Goal: Transaction & Acquisition: Book appointment/travel/reservation

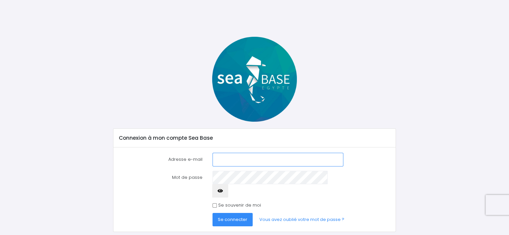
scroll to position [7, 0]
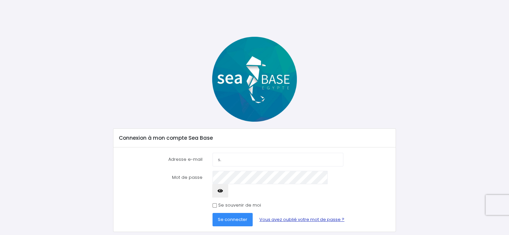
type input "s."
click at [293, 213] on link "Vous avez oublié votre mot de passe ?" at bounding box center [302, 219] width 96 height 13
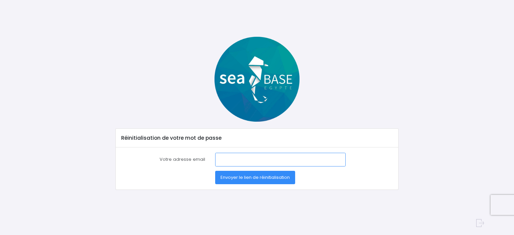
click at [218, 160] on input "Votre adresse email" at bounding box center [280, 159] width 131 height 13
type input "[PERSON_NAME][EMAIL_ADDRESS][DOMAIN_NAME]"
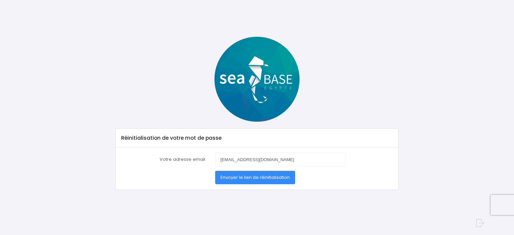
click at [254, 179] on span "Envoyer le lien de réinitialisation" at bounding box center [255, 178] width 69 height 6
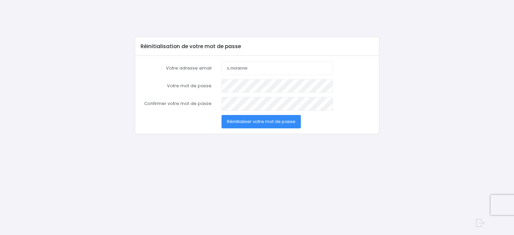
type input "[EMAIL_ADDRESS][DOMAIN_NAME]"
click at [261, 123] on span "Réinitialiser votre mot de passe" at bounding box center [261, 122] width 69 height 6
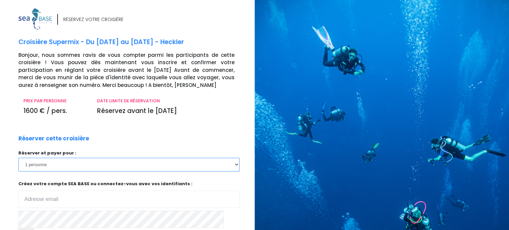
click at [124, 170] on select "1 personne 2 personnes" at bounding box center [128, 164] width 221 height 13
select select "2"
click at [18, 158] on select "1 personne 2 personnes" at bounding box center [128, 164] width 221 height 13
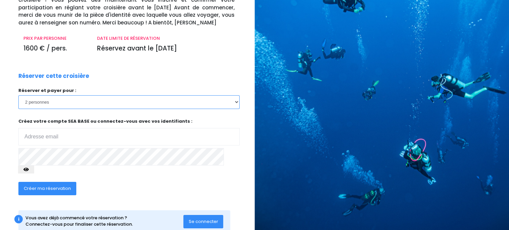
scroll to position [72, 0]
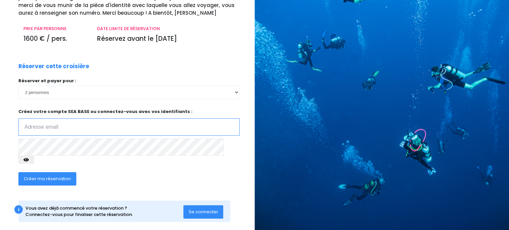
click at [95, 127] on input "email" at bounding box center [128, 127] width 221 height 17
type input "s.moranne@orange.fr"
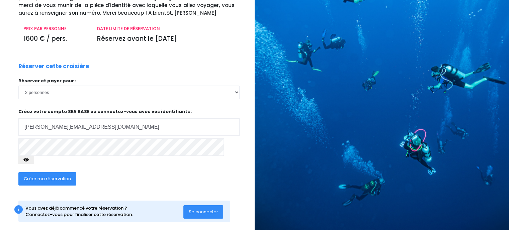
click at [34, 156] on button "button" at bounding box center [26, 160] width 16 height 8
click at [44, 176] on span "Créer ma réservation" at bounding box center [47, 179] width 47 height 6
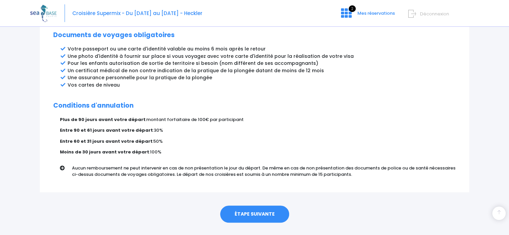
scroll to position [370, 0]
click at [249, 206] on link "ÉTAPE SUIVANTE" at bounding box center [254, 214] width 69 height 17
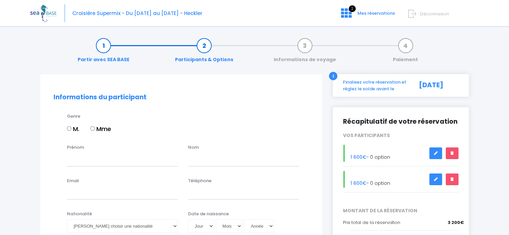
click at [68, 130] on input "M." at bounding box center [69, 129] width 4 height 4
radio input "true"
click at [87, 158] on input "Prénom" at bounding box center [122, 159] width 111 height 13
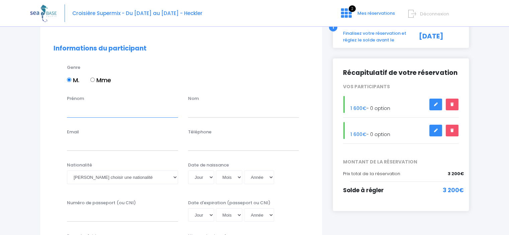
scroll to position [47, 0]
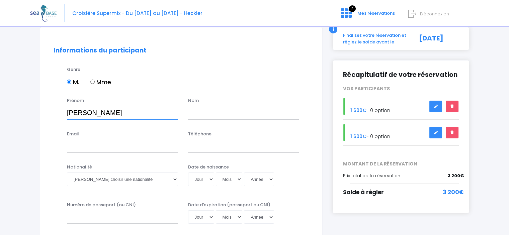
type input "[PERSON_NAME]"
click at [211, 116] on input "text" at bounding box center [243, 112] width 111 height 13
type input "Moranne"
click at [74, 148] on input "Email" at bounding box center [122, 146] width 111 height 13
type input "s.moranne@orange.fr"
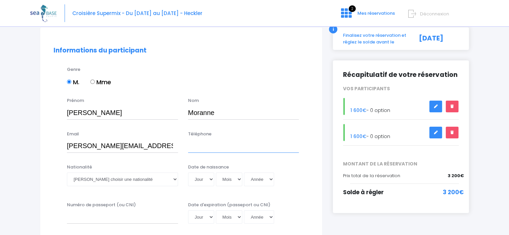
click at [196, 150] on input "Téléphone" at bounding box center [243, 146] width 111 height 13
type input "+33638655050"
click at [113, 180] on select "Veuillez choisir une nationalité Afghane Albanaise Algerienne Allemande America…" at bounding box center [122, 179] width 111 height 13
select select "Française"
click at [67, 173] on select "Veuillez choisir une nationalité Afghane Albanaise Algerienne Allemande America…" at bounding box center [122, 179] width 111 height 13
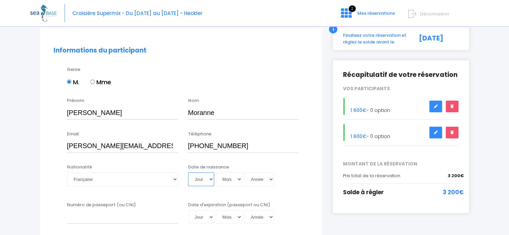
click at [198, 181] on select "Jour 01 02 03 04 05 06 07 08 09 10 11 12 13 14 15 16 17 18 19 20 21 22 23 24 25…" at bounding box center [201, 179] width 26 height 13
select select "05"
click at [188, 173] on select "Jour 01 02 03 04 05 06 07 08 09 10 11 12 13 14 15 16 17 18 19 20 21 22 23 24 25…" at bounding box center [201, 179] width 26 height 13
click at [230, 182] on select "Mois 01 02 03 04 05 06 07 08 09 10 11 12" at bounding box center [229, 179] width 27 height 13
select select "09"
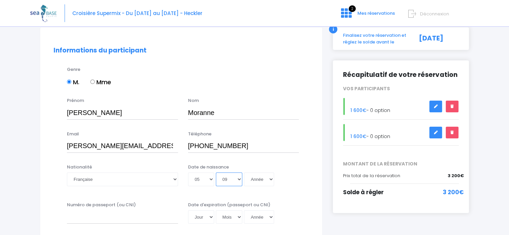
click at [216, 173] on select "Mois 01 02 03 04 05 06 07 08 09 10 11 12" at bounding box center [229, 179] width 27 height 13
click at [253, 181] on select "Année 2045 2044 2043 2042 2041 2040 2039 2038 2037 2036 2035 2034 2033 2032 203…" at bounding box center [259, 179] width 30 height 13
select select "1975"
click at [244, 173] on select "Année 2045 2044 2043 2042 2041 2040 2039 2038 2037 2036 2035 2034 2033 2032 203…" at bounding box center [259, 179] width 30 height 13
type input "1975-09-05"
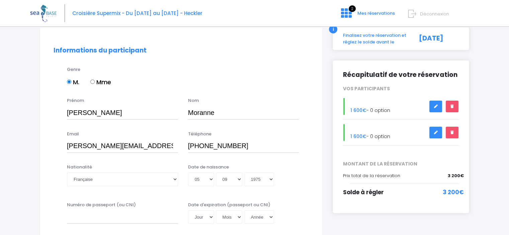
click at [266, 94] on div "Genre M. Mme" at bounding box center [182, 81] width 266 height 31
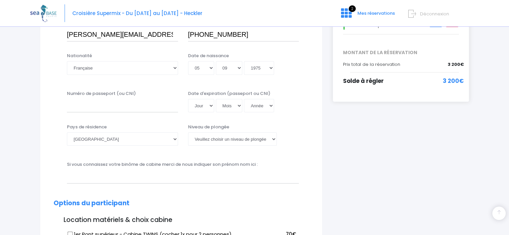
scroll to position [159, 0]
click at [91, 100] on input "Numéro de passeport (ou CNI)" at bounding box center [122, 105] width 111 height 13
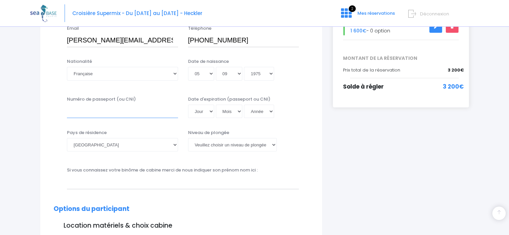
scroll to position [154, 0]
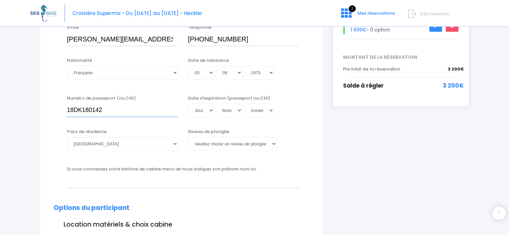
type input "18DK180142"
click at [200, 110] on select "Jour 01 02 03 04 05 06 07 08 09 10 11 12 13 14 15 16 17 18 19 20 21 22 23 24 25…" at bounding box center [201, 110] width 26 height 13
select select "19"
click at [188, 104] on select "Jour 01 02 03 04 05 06 07 08 09 10 11 12 13 14 15 16 17 18 19 20 21 22 23 24 25…" at bounding box center [201, 110] width 26 height 13
click at [229, 111] on select "Mois 01 02 03 04 05 06 07 08 09 10 11 12" at bounding box center [229, 110] width 27 height 13
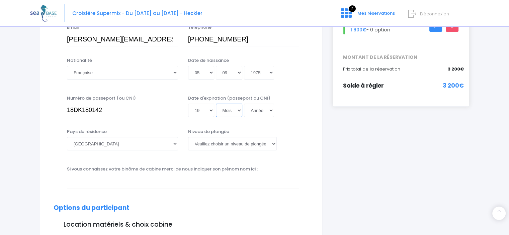
select select "06"
click at [216, 104] on select "Mois 01 02 03 04 05 06 07 08 09 10 11 12" at bounding box center [229, 110] width 27 height 13
click at [256, 111] on select "Année 2045 2044 2043 2042 2041 2040 2039 2038 2037 2036 2035 2034 2033 2032 203…" at bounding box center [259, 110] width 30 height 13
select select "2028"
click at [244, 104] on select "Année 2045 2044 2043 2042 2041 2040 2039 2038 2037 2036 2035 2034 2033 2032 203…" at bounding box center [259, 110] width 30 height 13
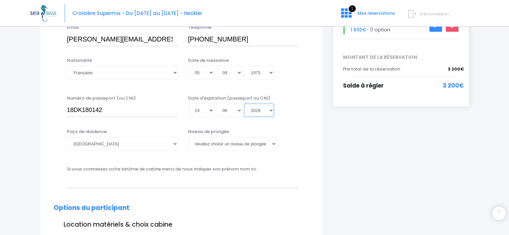
type input "2028-06-19"
click at [210, 143] on select "Veuillez choisir un niveau de plongée Non plongeur Junior OW diver Adventure OW…" at bounding box center [232, 143] width 89 height 13
select select "N3"
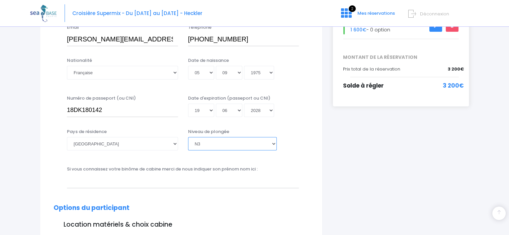
click at [188, 137] on select "Veuillez choisir un niveau de plongée Non plongeur Junior OW diver Adventure OW…" at bounding box center [232, 143] width 89 height 13
click at [209, 184] on input "text" at bounding box center [183, 181] width 232 height 13
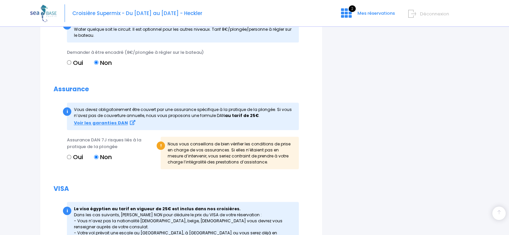
scroll to position [703, 0]
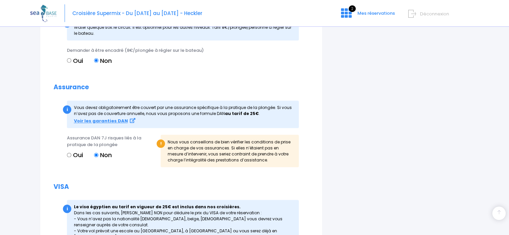
click at [70, 157] on input "Oui" at bounding box center [69, 155] width 4 height 4
radio input "true"
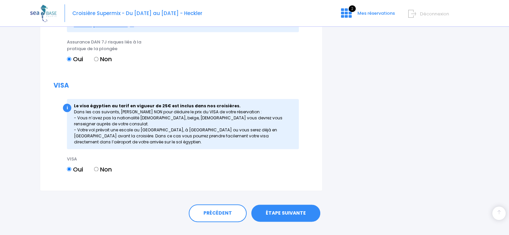
scroll to position [800, 0]
click at [284, 221] on link "ÉTAPE SUIVANTE" at bounding box center [286, 213] width 69 height 17
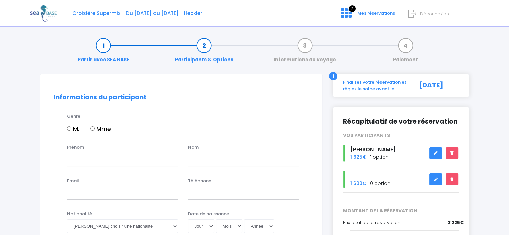
click at [94, 131] on label "Mme" at bounding box center [100, 129] width 21 height 9
click at [94, 131] on input "Mme" at bounding box center [92, 129] width 4 height 4
radio input "true"
click at [85, 156] on input "Prénom" at bounding box center [122, 159] width 111 height 13
type input "severine"
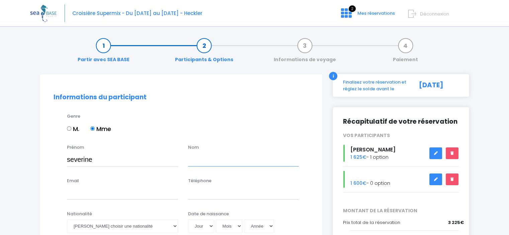
click at [213, 165] on input "text" at bounding box center [243, 159] width 111 height 13
type input "GAMET"
click at [115, 198] on input "Email" at bounding box center [122, 193] width 111 height 13
type input "[PERSON_NAME][EMAIL_ADDRESS][DOMAIN_NAME]"
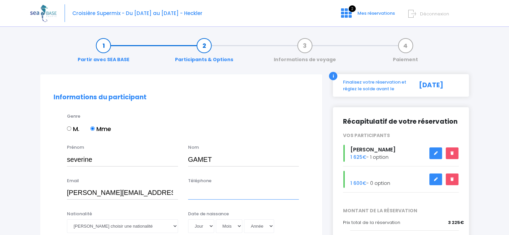
click at [196, 191] on input "Téléphone" at bounding box center [243, 193] width 111 height 13
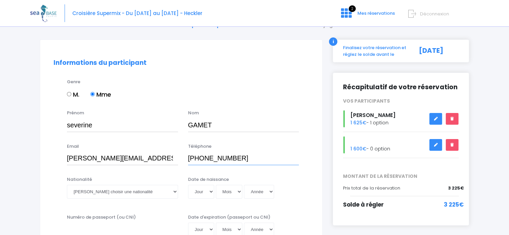
scroll to position [39, 0]
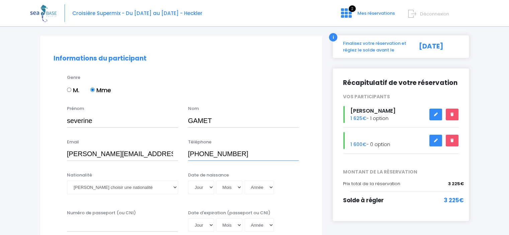
type input "+33672487553"
click at [124, 187] on select "Veuillez choisir une nationalité Afghane Albanaise Algerienne Allemande America…" at bounding box center [122, 187] width 111 height 13
select select "Française"
click at [67, 181] on select "Veuillez choisir une nationalité Afghane Albanaise Algerienne Allemande America…" at bounding box center [122, 187] width 111 height 13
click at [200, 186] on select "Jour 01 02 03 04 05 06 07 08 09 10 11 12 13 14 15 16 17 18 19 20 21 22 23 24 25…" at bounding box center [201, 187] width 26 height 13
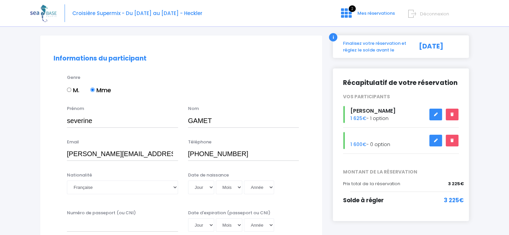
click at [214, 177] on label "Date de naissance" at bounding box center [208, 175] width 41 height 7
click at [214, 195] on input "Date de naissance" at bounding box center [232, 195] width 89 height 0
click at [214, 177] on label "Date de naissance" at bounding box center [208, 175] width 41 height 7
click at [214, 195] on input "Date de naissance" at bounding box center [232, 195] width 89 height 0
click at [205, 186] on select "Jour 01 02 03 04 05 06 07 08 09 10 11 12 13 14 15 16 17 18 19 20 21 22 23 24 25…" at bounding box center [201, 187] width 26 height 13
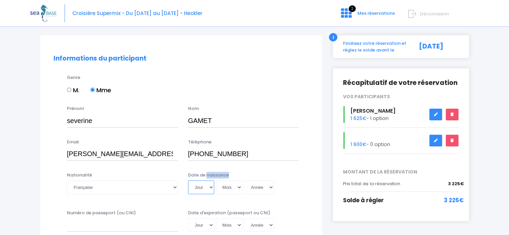
select select "31"
click at [199, 187] on select "Jour 01 02 03 04 05 06 07 08 09 10 11 12 13 14 15 16 17 18 19 20 21 22 23 24 25…" at bounding box center [201, 187] width 26 height 13
click at [229, 189] on select "Mois 01 02 03 04 05 06 07 08 09 10 11 12" at bounding box center [229, 187] width 27 height 13
select select "07"
click at [216, 181] on select "Mois 01 02 03 04 05 06 07 08 09 10 11 12" at bounding box center [229, 187] width 27 height 13
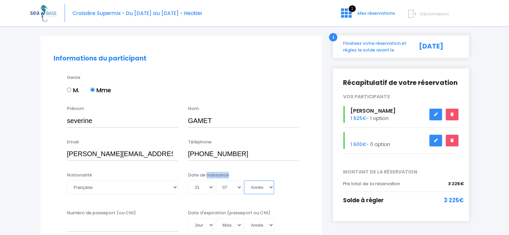
click at [257, 186] on select "Année 2045 2044 2043 2042 2041 2040 2039 2038 2037 2036 2035 2034 2033 2032 203…" at bounding box center [259, 187] width 30 height 13
select select "1975"
click at [244, 181] on select "Année 2045 2044 2043 2042 2041 2040 2039 2038 2037 2036 2035 2034 2033 2032 203…" at bounding box center [259, 187] width 30 height 13
type input "1975-07-31"
click at [296, 191] on div "Jour 01 02 03 04 05 06 07 08 09 10 11 12 13 14 15 16 17 18 19 20 21 22 23 24 25…" at bounding box center [243, 187] width 111 height 13
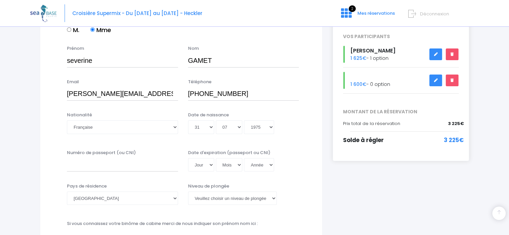
scroll to position [101, 0]
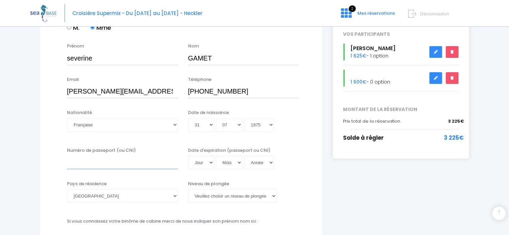
click at [78, 166] on input "Numéro de passeport (ou CNI)" at bounding box center [122, 162] width 111 height 13
type input "18FH818419"
click at [204, 161] on select "Jour 01 02 03 04 05 06 07 08 09 10 11 12 13 14 15 16 17 18 19 20 21 22 23 24 25…" at bounding box center [201, 162] width 26 height 13
select select "22"
click at [188, 156] on select "Jour 01 02 03 04 05 06 07 08 09 10 11 12 13 14 15 16 17 18 19 20 21 22 23 24 25…" at bounding box center [201, 162] width 26 height 13
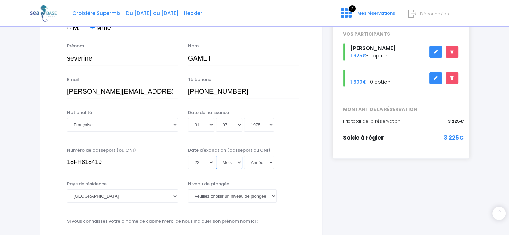
click at [229, 164] on select "Mois 01 02 03 04 05 06 07 08 09 10 11 12" at bounding box center [229, 162] width 27 height 13
select select "10"
click at [216, 156] on select "Mois 01 02 03 04 05 06 07 08 09 10 11 12" at bounding box center [229, 162] width 27 height 13
click at [255, 163] on select "Année 2045 2044 2043 2042 2041 2040 2039 2038 2037 2036 2035 2034 2033 2032 203…" at bounding box center [259, 162] width 30 height 13
select select "2028"
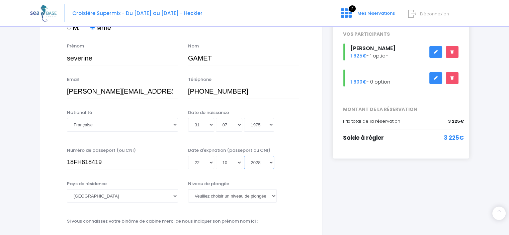
click at [244, 156] on select "Année 2045 2044 2043 2042 2041 2040 2039 2038 2037 2036 2035 2034 2033 2032 203…" at bounding box center [259, 162] width 30 height 13
type input "2028-10-22"
click at [206, 197] on select "Veuillez choisir un niveau de plongée Non plongeur Junior OW diver Adventure OW…" at bounding box center [232, 196] width 89 height 13
select select "N3"
click at [188, 190] on select "Veuillez choisir un niveau de plongée Non plongeur Junior OW diver Adventure OW…" at bounding box center [232, 196] width 89 height 13
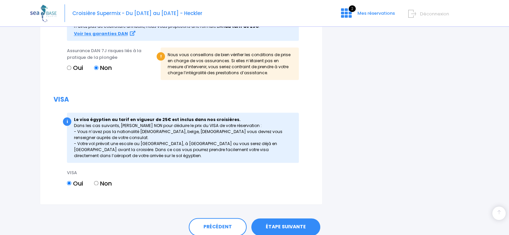
scroll to position [792, 0]
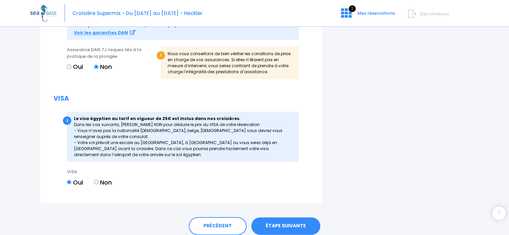
click at [70, 69] on input "Oui" at bounding box center [69, 67] width 4 height 4
radio input "true"
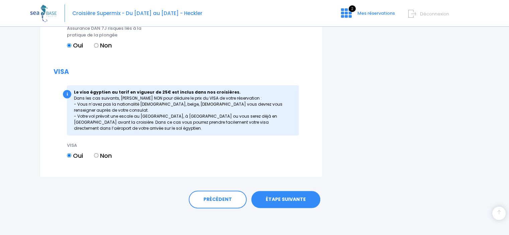
scroll to position [820, 0]
click at [283, 198] on link "ÉTAPE SUIVANTE" at bounding box center [286, 199] width 69 height 17
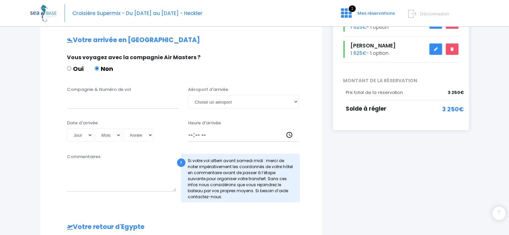
scroll to position [128, 0]
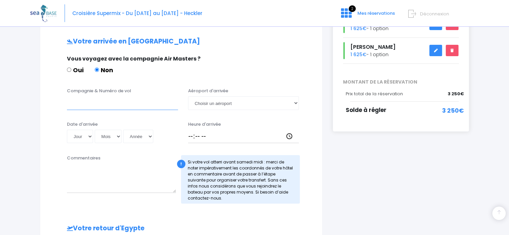
click at [88, 107] on input "Compagnie & Numéro de vol" at bounding box center [122, 102] width 111 height 13
type input "a"
type input "EasyJet"
click at [222, 105] on select "Choisir un aéroport Hurghada Marsa Alam" at bounding box center [243, 102] width 111 height 13
select select "Hurghada"
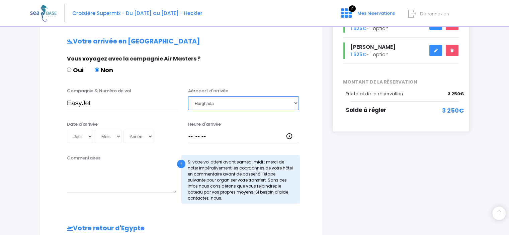
click at [188, 96] on select "Choisir un aéroport Hurghada Marsa Alam" at bounding box center [243, 102] width 111 height 13
click at [75, 137] on select "Jour 01 02 03 04 05 06 07 08 09 10 11 12 13 14 15 16 17 18 19 20 21 22 23 24 25…" at bounding box center [80, 136] width 26 height 13
select select "04"
click at [67, 130] on select "Jour 01 02 03 04 05 06 07 08 09 10 11 12 13 14 15 16 17 18 19 20 21 22 23 24 25…" at bounding box center [80, 136] width 26 height 13
click at [110, 140] on select "Mois 01 02 03 04 05 06 07 08 09 10 11 12" at bounding box center [108, 136] width 27 height 13
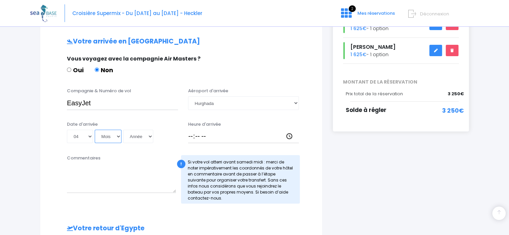
select select "10"
click at [95, 130] on select "Mois 01 02 03 04 05 06 07 08 09 10 11 12" at bounding box center [108, 136] width 27 height 13
click at [137, 138] on select "Année 2045 2044 2043 2042 2041 2040 2039 2038 2037 2036 2035 2034 2033 2032 203…" at bounding box center [138, 136] width 30 height 13
select select "2025"
click at [123, 130] on select "Année 2045 2044 2043 2042 2041 2040 2039 2038 2037 2036 2035 2034 2033 2032 203…" at bounding box center [138, 136] width 30 height 13
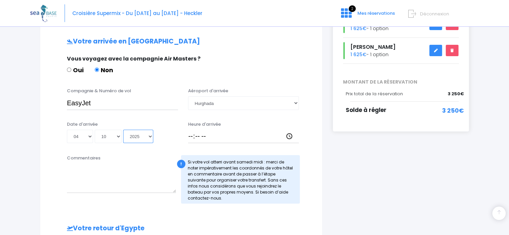
type input "2025-10-04"
click at [142, 154] on div "Votre arrivée en Egypte Vous voyagez avec la compagnie Air Masters ? Oui Non Co…" at bounding box center [182, 215] width 256 height 354
click at [198, 137] on input "Heure d'arrivée" at bounding box center [243, 136] width 111 height 13
click at [220, 139] on input "Heure d'arrivée" at bounding box center [243, 136] width 111 height 13
click at [287, 136] on input "Heure d'arrivée" at bounding box center [243, 136] width 111 height 13
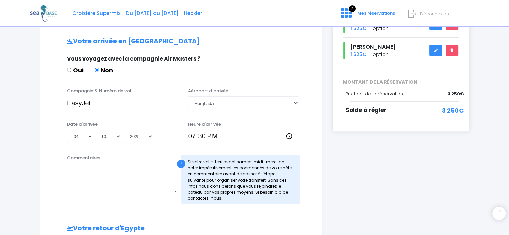
type input "19:30"
click at [108, 103] on input "EasyJet" at bounding box center [122, 102] width 111 height 13
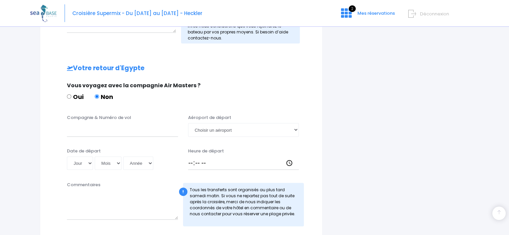
scroll to position [290, 0]
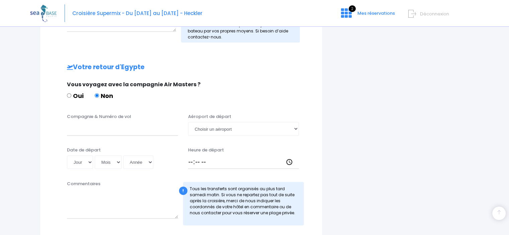
type input "EasyJet & U2 4471"
click at [90, 133] on input "Compagnie & Numéro de vol" at bounding box center [122, 128] width 111 height 13
type input "EasyJet & U24472"
click at [216, 130] on select "Choisir un aéroport Hurghada Marsa Alam" at bounding box center [243, 128] width 111 height 13
select select "Hurghada"
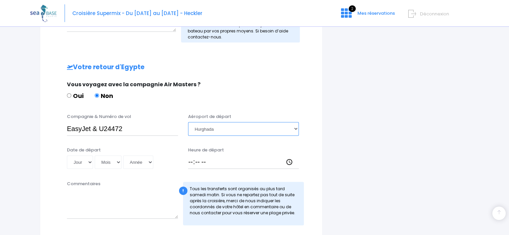
click at [188, 122] on select "Choisir un aéroport Hurghada Marsa Alam" at bounding box center [243, 128] width 111 height 13
click at [80, 163] on select "Jour 01 02 03 04 05 06 07 08 09 10 11 12 13 14 15 16 17 18 19 20 21 22 23 24 25…" at bounding box center [80, 162] width 26 height 13
select select "11"
click at [67, 156] on select "Jour 01 02 03 04 05 06 07 08 09 10 11 12 13 14 15 16 17 18 19 20 21 22 23 24 25…" at bounding box center [80, 162] width 26 height 13
click at [108, 164] on select "Mois 01 02 03 04 05 06 07 08 09 10 11 12" at bounding box center [108, 162] width 27 height 13
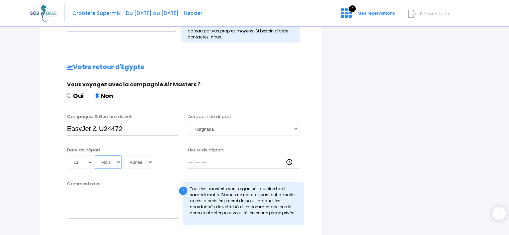
select select "10"
click at [95, 156] on select "Mois 01 02 03 04 05 06 07 08 09 10 11 12" at bounding box center [108, 162] width 27 height 13
click at [136, 163] on select "Année 2045 2044 2043 2042 2041 2040 2039 2038 2037 2036 2035 2034 2033 2032 203…" at bounding box center [138, 162] width 30 height 13
select select "2025"
click at [123, 156] on select "Année 2045 2044 2043 2042 2041 2040 2039 2038 2037 2036 2035 2034 2033 2032 203…" at bounding box center [138, 162] width 30 height 13
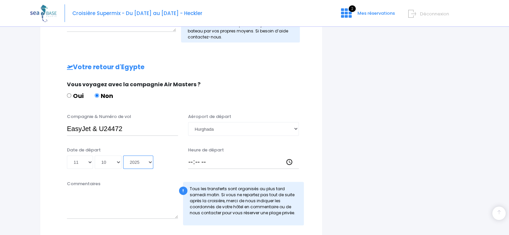
type input "2025-10-11"
click at [191, 161] on input "Heure de départ" at bounding box center [243, 162] width 111 height 13
type input "20:15"
click at [276, 109] on div "Votre arrivée en Egypte Vous voyagez avec la compagnie Air Masters ? Oui Non Co…" at bounding box center [182, 71] width 256 height 390
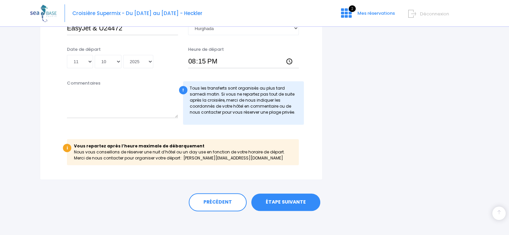
scroll to position [391, 0]
click at [281, 204] on link "ÉTAPE SUIVANTE" at bounding box center [286, 201] width 69 height 17
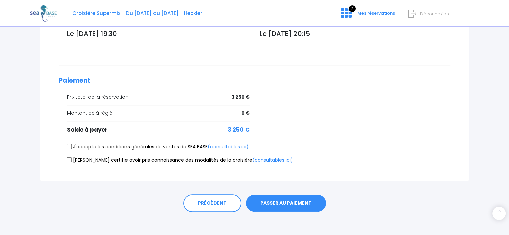
scroll to position [280, 0]
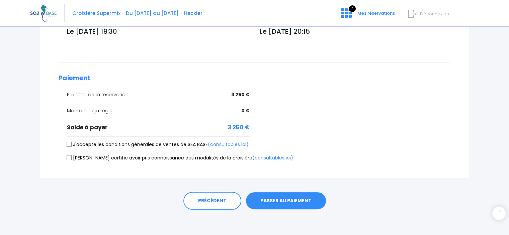
click at [68, 145] on input "J'accepte les conditions générales de ventes de SEA BASE (consultables ici)" at bounding box center [69, 144] width 5 height 5
checkbox input "true"
click at [68, 156] on input "[PERSON_NAME] certifie avoir pris connaissance des modalités de la croisière (c…" at bounding box center [69, 157] width 5 height 5
checkbox input "true"
click at [287, 203] on button "PASSER AU PAIEMENT" at bounding box center [286, 201] width 80 height 17
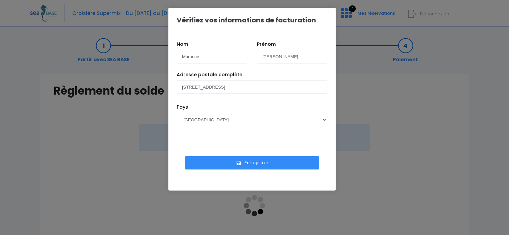
click at [266, 163] on button "Enregistrer" at bounding box center [252, 162] width 134 height 13
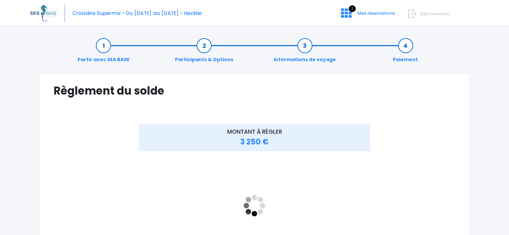
click at [232, 88] on h1 "Règlement du solde" at bounding box center [255, 90] width 402 height 13
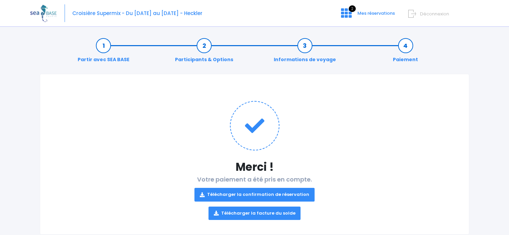
click at [273, 194] on link "Télécharger la confirmation de réservation" at bounding box center [255, 194] width 120 height 13
